Goal: Information Seeking & Learning: Learn about a topic

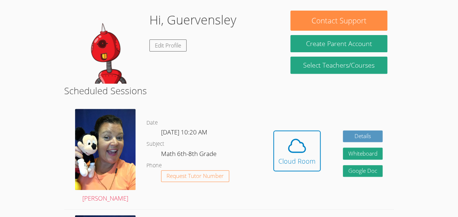
scroll to position [108, 0]
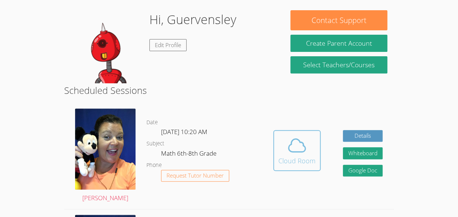
click at [288, 139] on icon at bounding box center [297, 145] width 20 height 20
click at [284, 147] on span at bounding box center [297, 145] width 37 height 20
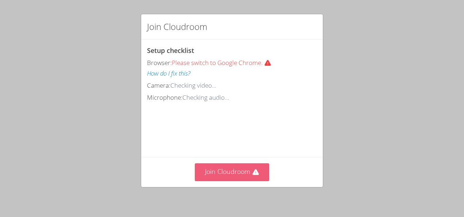
click at [245, 172] on button "Join Cloudroom" at bounding box center [232, 172] width 75 height 18
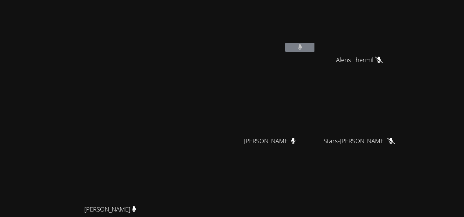
click at [325, 54] on div "Alens Thermil" at bounding box center [362, 66] width 87 height 29
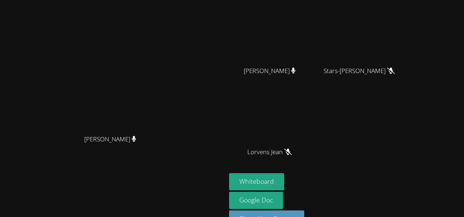
scroll to position [71, 0]
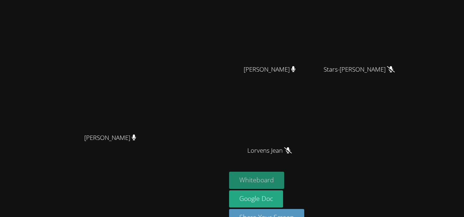
click at [231, 181] on button "Whiteboard" at bounding box center [256, 179] width 55 height 17
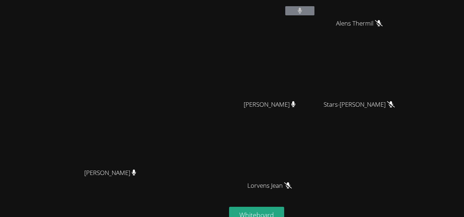
scroll to position [0, 0]
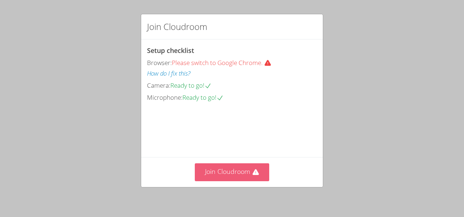
click at [235, 173] on button "Join Cloudroom" at bounding box center [232, 172] width 75 height 18
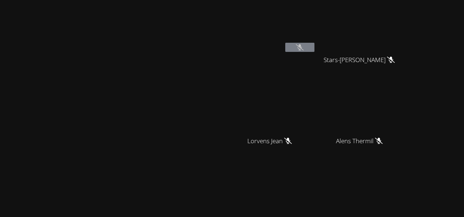
drag, startPoint x: 193, startPoint y: 123, endPoint x: 190, endPoint y: 158, distance: 35.9
click at [168, 158] on video at bounding box center [112, 139] width 109 height 124
click at [383, 139] on icon at bounding box center [379, 141] width 8 height 6
drag, startPoint x: 224, startPoint y: 120, endPoint x: 317, endPoint y: 118, distance: 93.4
click at [317, 118] on div "[PERSON_NAME] [PERSON_NAME] [PERSON_NAME]-[PERSON_NAME] Stars-[PERSON_NAME] [PE…" at bounding box center [232, 108] width 464 height 217
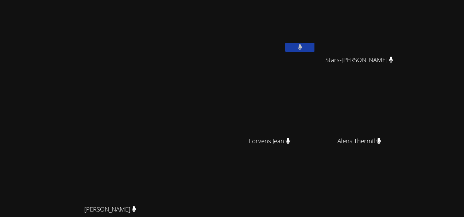
click at [168, 148] on video at bounding box center [112, 139] width 109 height 124
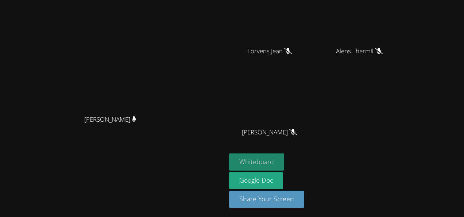
click at [284, 159] on button "Whiteboard" at bounding box center [256, 161] width 55 height 17
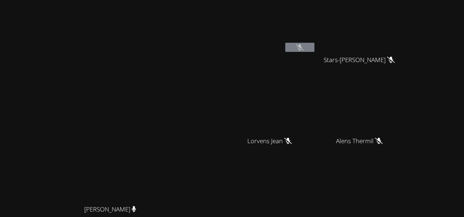
scroll to position [0, 0]
click at [314, 52] on div at bounding box center [299, 48] width 29 height 11
click at [303, 44] on icon at bounding box center [300, 47] width 8 height 6
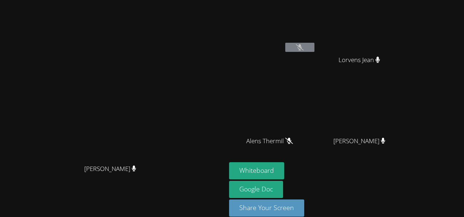
click at [268, 152] on div "Alens Thermil" at bounding box center [272, 147] width 87 height 29
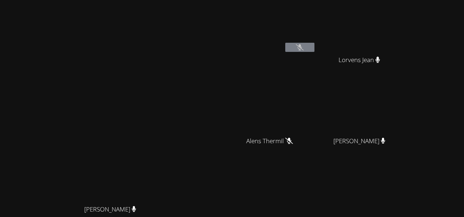
click at [290, 73] on div "[PERSON_NAME]" at bounding box center [272, 42] width 87 height 78
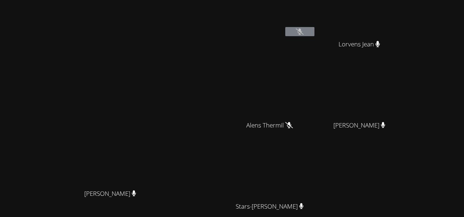
scroll to position [16, 0]
click at [355, 53] on div "Guervensley [PERSON_NAME] [PERSON_NAME] [PERSON_NAME] Thermil [PERSON_NAME] [PE…" at bounding box center [317, 107] width 177 height 240
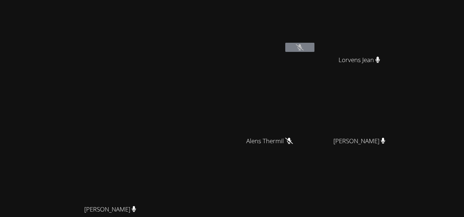
click at [405, 101] on video at bounding box center [362, 108] width 87 height 49
click at [316, 99] on video at bounding box center [272, 108] width 87 height 49
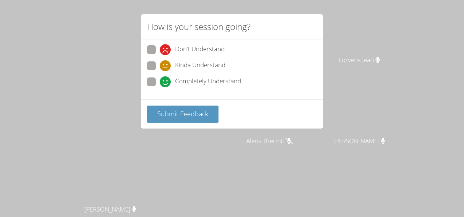
click at [220, 77] on span "Completely Understand" at bounding box center [208, 81] width 66 height 11
click at [166, 77] on input "Completely Understand" at bounding box center [163, 80] width 6 height 6
radio input "true"
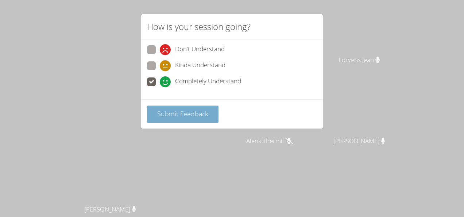
click at [197, 116] on span "Submit Feedback" at bounding box center [182, 113] width 51 height 9
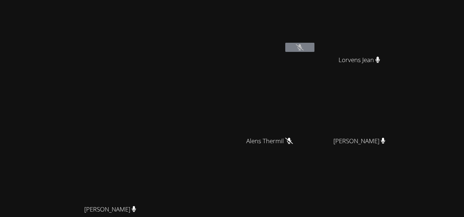
click at [154, 64] on div "[PERSON_NAME] [PERSON_NAME]" at bounding box center [113, 154] width 220 height 302
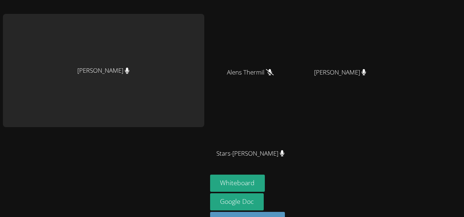
scroll to position [90, 0]
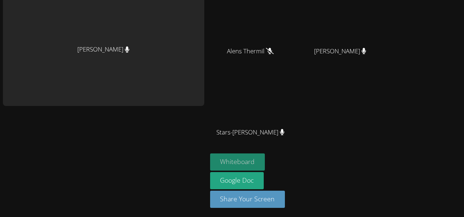
click at [235, 162] on button "Whiteboard" at bounding box center [237, 161] width 55 height 17
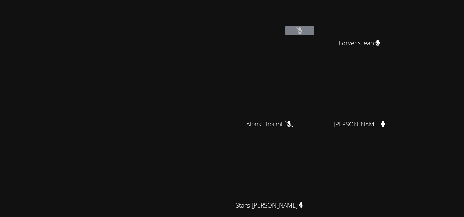
scroll to position [0, 0]
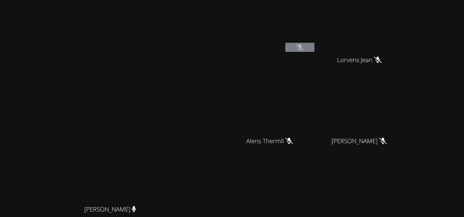
click at [316, 117] on video at bounding box center [272, 108] width 87 height 49
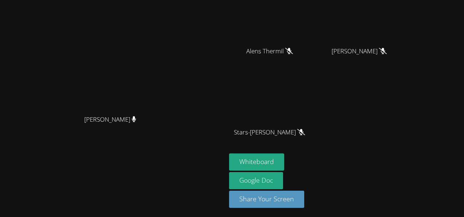
scroll to position [90, 0]
click at [284, 156] on button "Whiteboard" at bounding box center [256, 161] width 55 height 17
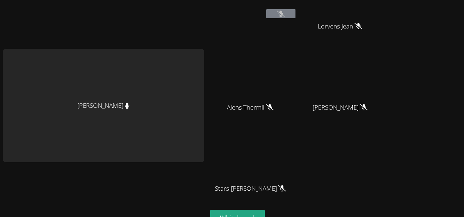
scroll to position [0, 0]
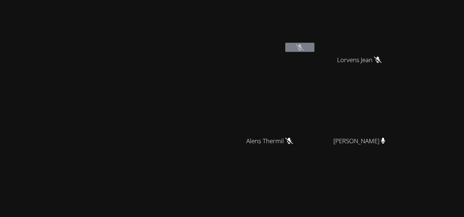
drag, startPoint x: 97, startPoint y: 149, endPoint x: 100, endPoint y: 153, distance: 5.2
click at [100, 153] on video at bounding box center [112, 139] width 109 height 124
click at [166, 103] on video at bounding box center [112, 139] width 109 height 124
